Goal: Check status: Check status

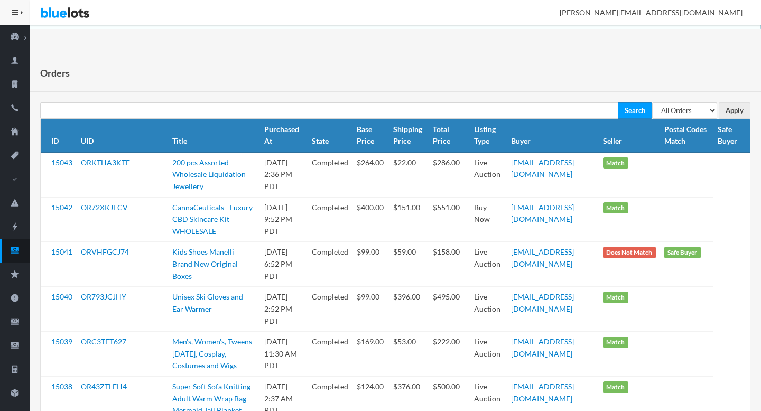
select select "pending"
click at [652, 103] on select "All Orders Pending Completed Under review Cancelled" at bounding box center [684, 111] width 65 height 16
click at [725, 109] on input "Apply" at bounding box center [735, 111] width 32 height 16
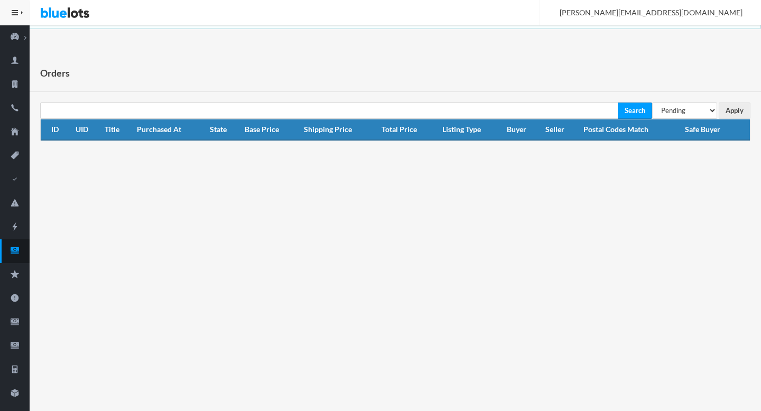
select select "under_review"
click at [652, 103] on select "All Orders Pending Completed Under review Cancelled" at bounding box center [684, 111] width 65 height 16
click at [728, 106] on input "Apply" at bounding box center [735, 111] width 32 height 16
click at [15, 251] on icon "cash" at bounding box center [15, 250] width 8 height 6
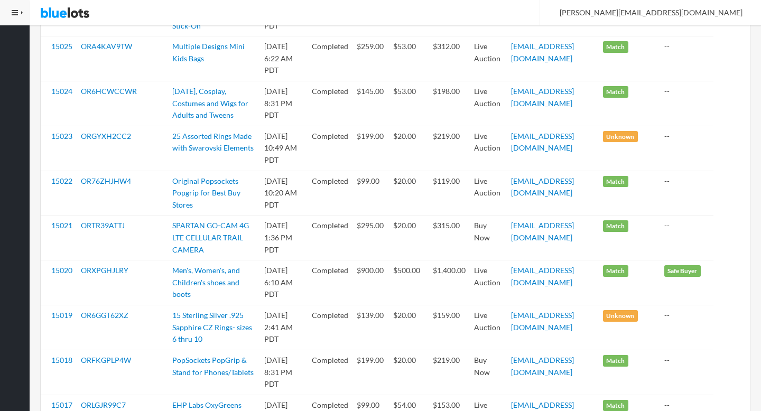
scroll to position [903, 0]
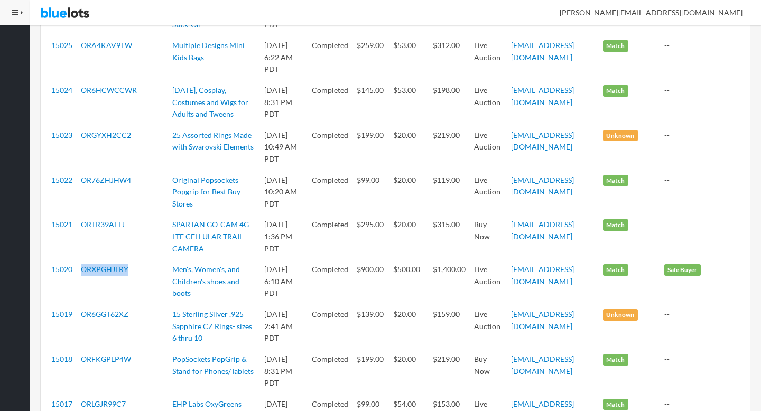
drag, startPoint x: 129, startPoint y: 260, endPoint x: 79, endPoint y: 260, distance: 50.7
click at [79, 260] on td "ORXPGHJLRY" at bounding box center [122, 282] width 91 height 45
copy link "ORXPGHJLRY"
